Goal: Task Accomplishment & Management: Complete application form

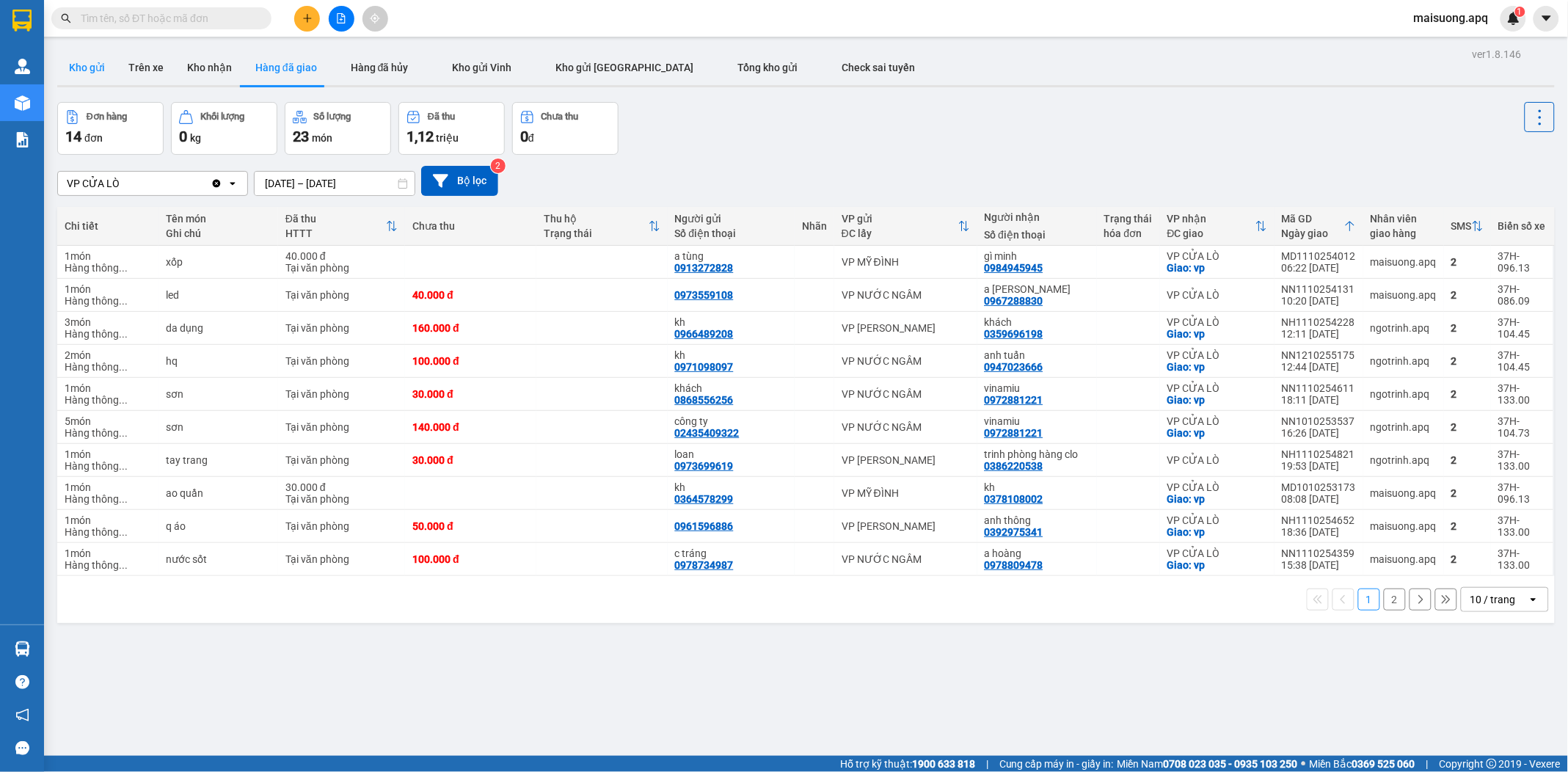
click at [92, 70] on button "Kho gửi" at bounding box center [86, 68] width 59 height 35
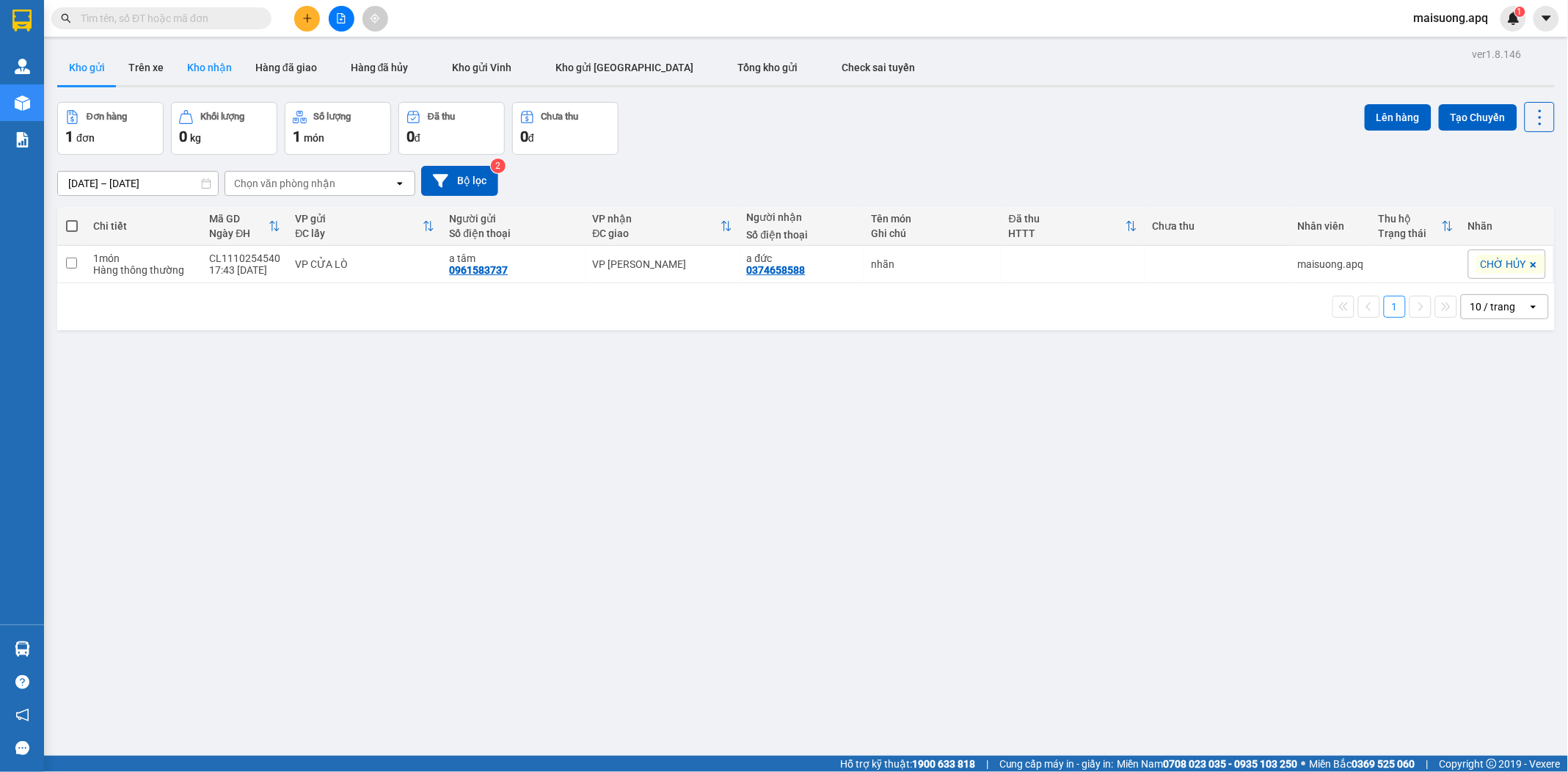
click at [202, 72] on button "Kho nhận" at bounding box center [210, 68] width 69 height 35
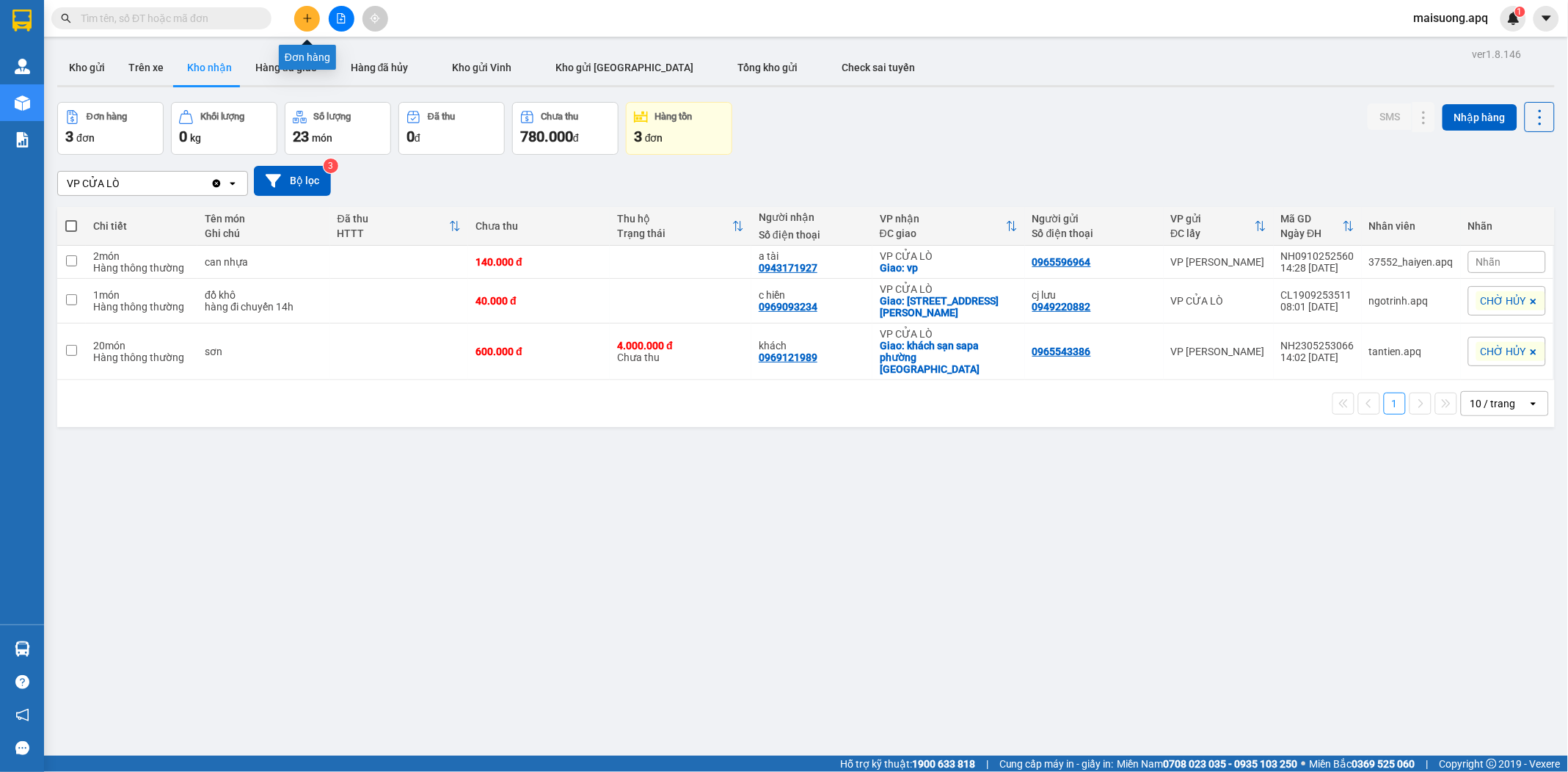
click at [306, 15] on icon "plus" at bounding box center [308, 18] width 10 height 10
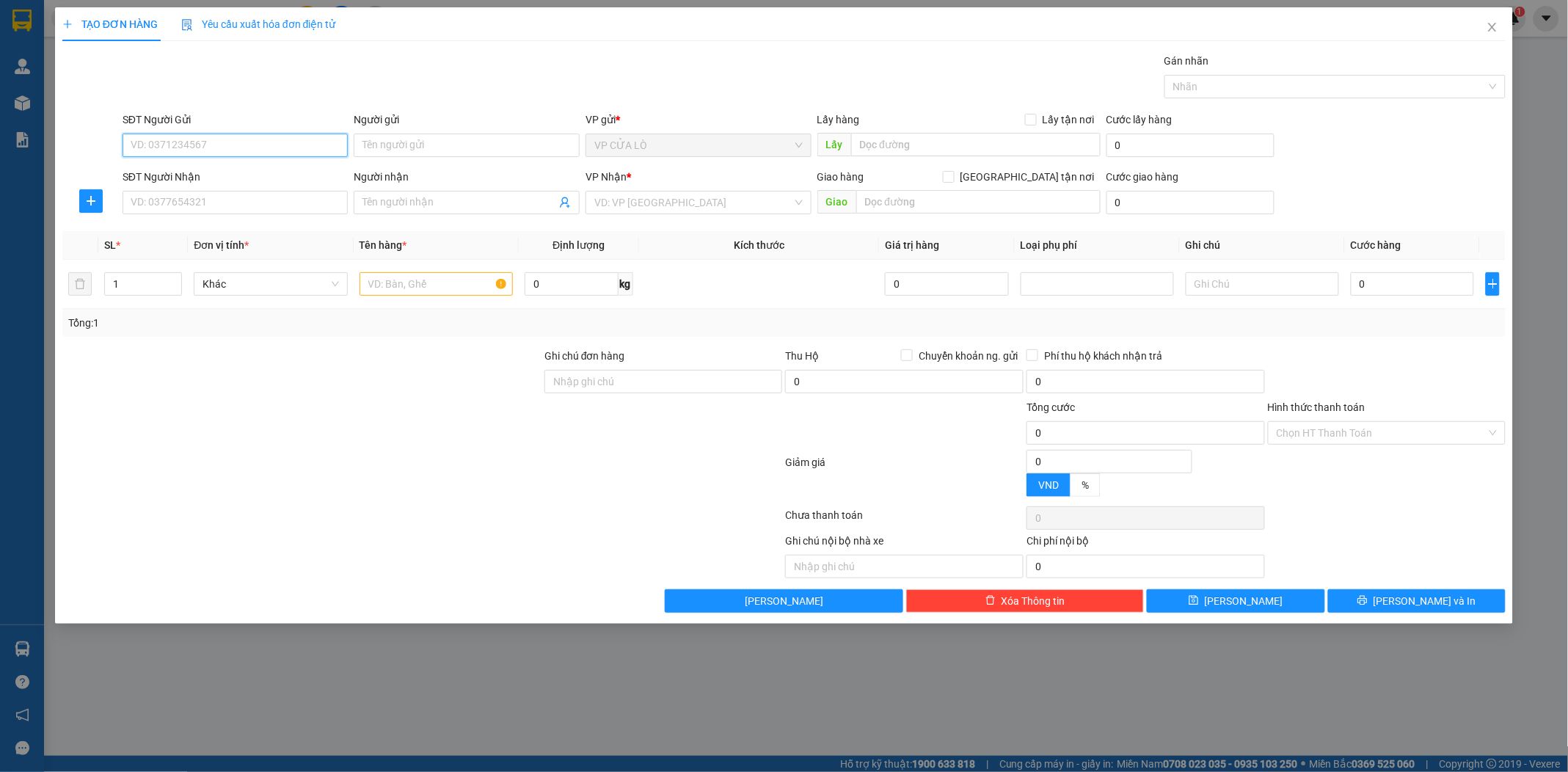
click at [254, 146] on input "SĐT Người Gửi" at bounding box center [236, 146] width 226 height 23
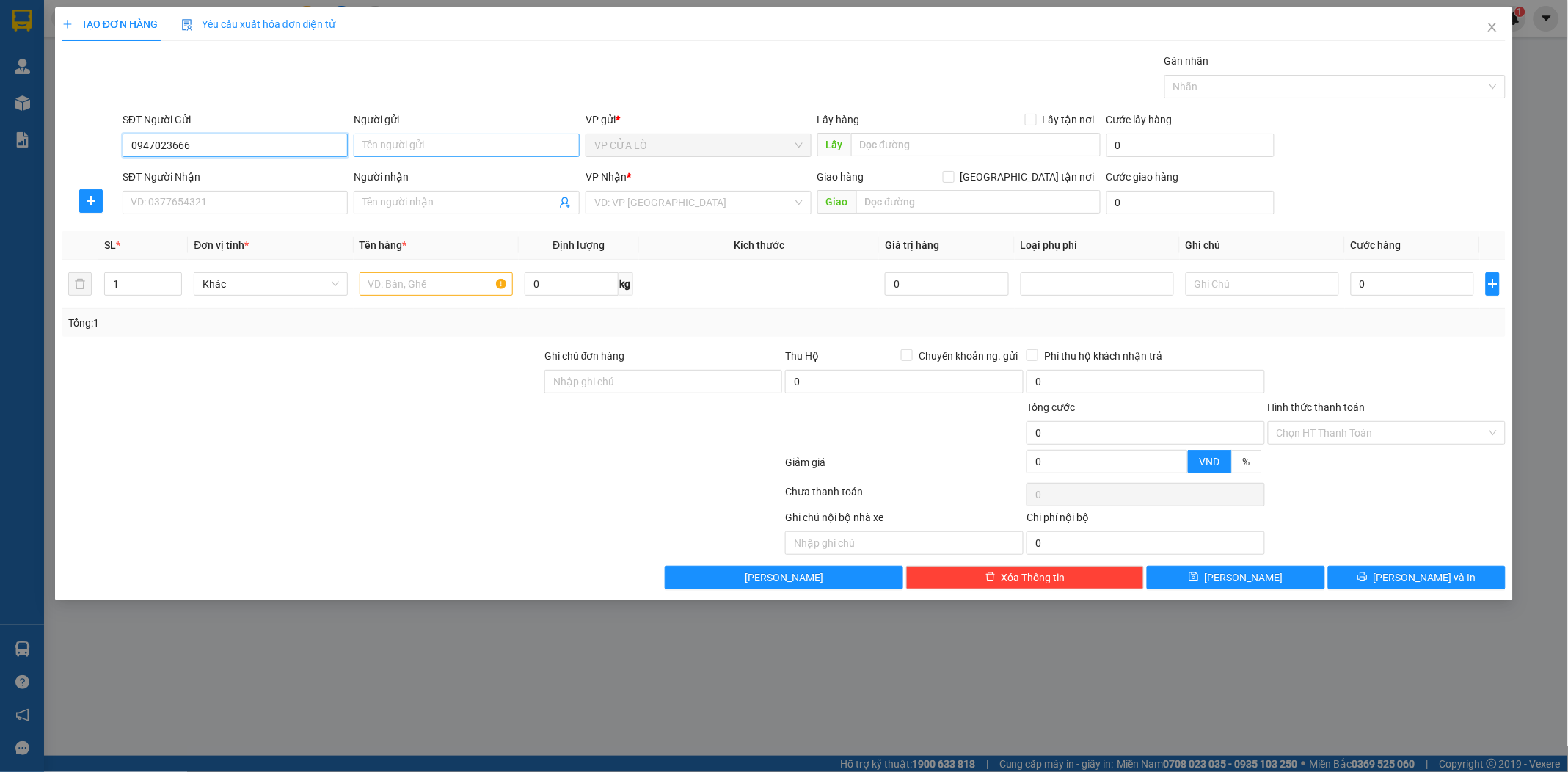
type input "0947023666"
click at [411, 147] on input "Người gửi" at bounding box center [467, 146] width 226 height 23
click at [226, 199] on input "SĐT Người Nhận" at bounding box center [236, 202] width 226 height 23
click at [357, 146] on input "[PERSON_NAME]" at bounding box center [467, 146] width 226 height 23
type input "[PERSON_NAME]"
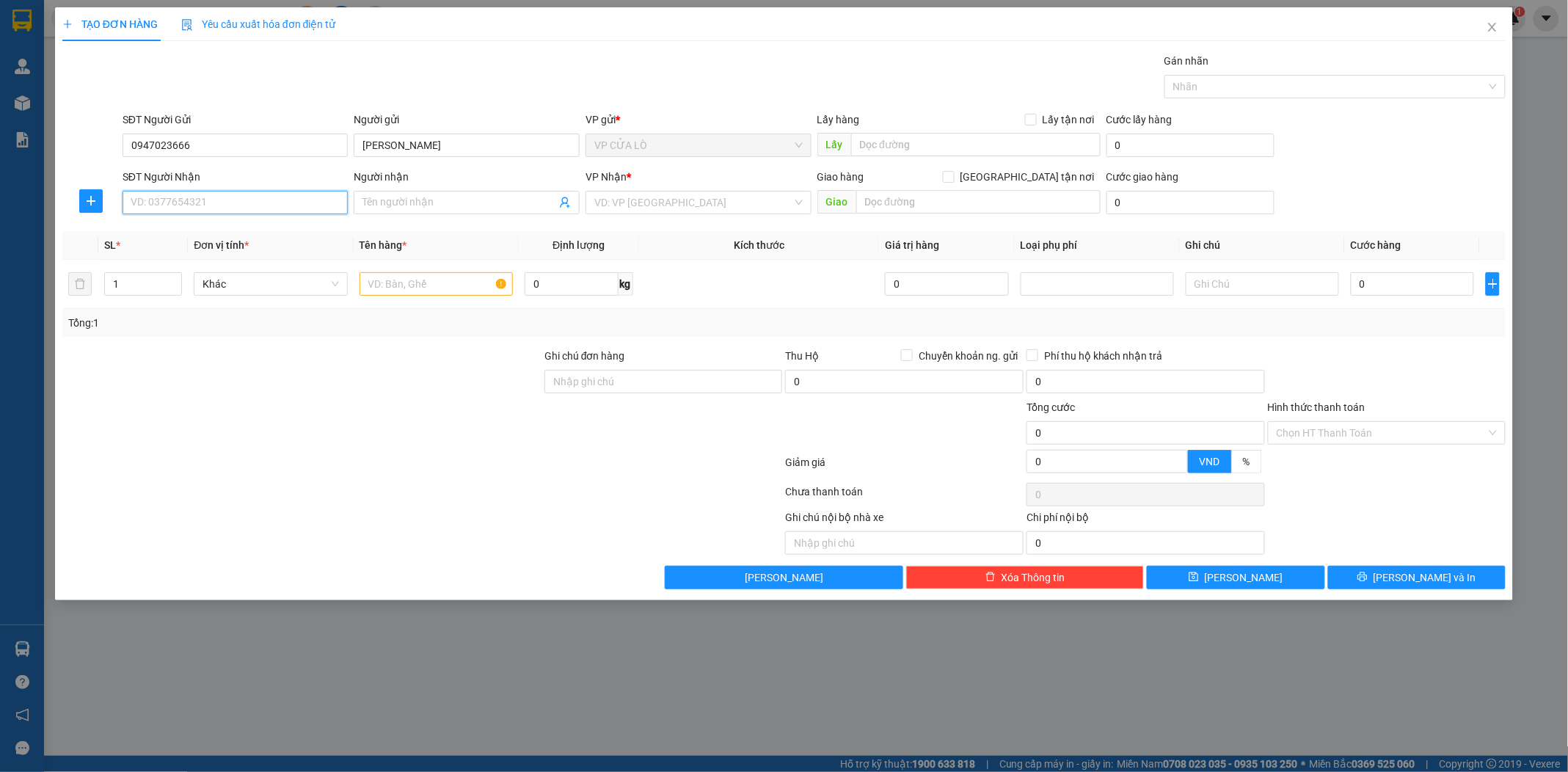
click at [269, 206] on input "SĐT Người Nhận" at bounding box center [236, 202] width 226 height 23
type input "0829686262"
click at [258, 225] on div "0829686262 - [PERSON_NAME]" at bounding box center [235, 232] width 208 height 16
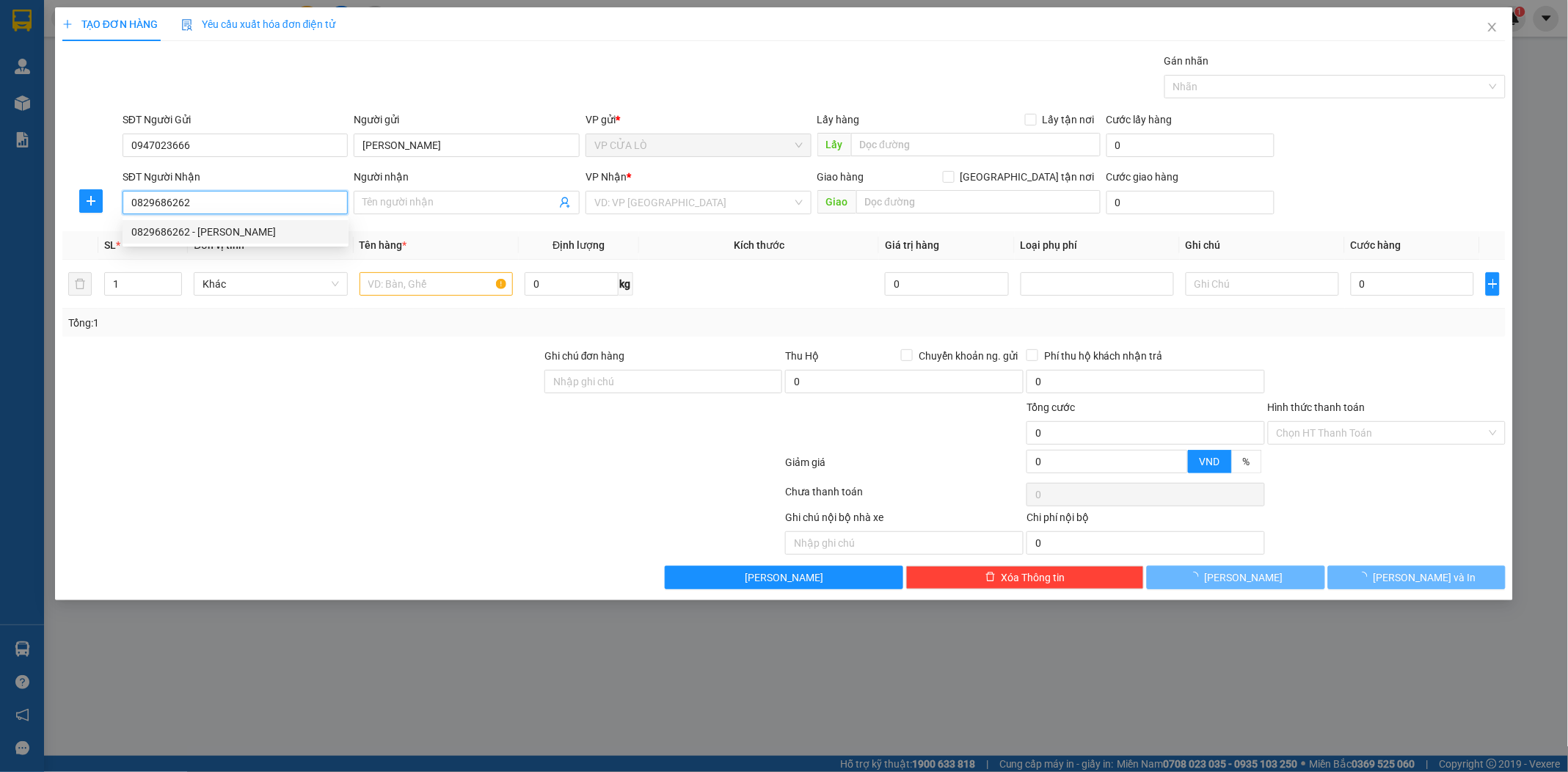
type input "linh đạt"
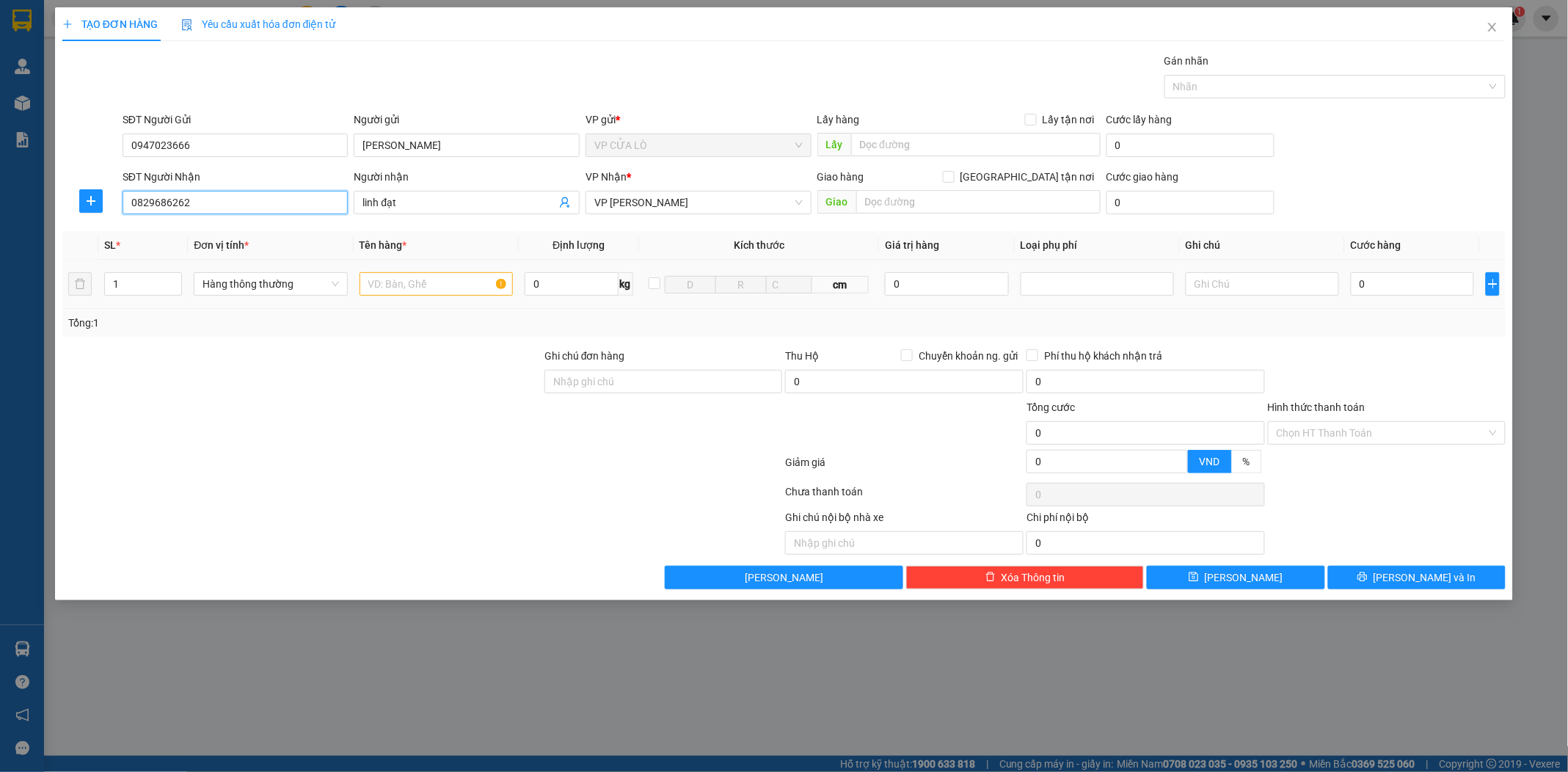
type input "0829686262"
click at [429, 289] on input "text" at bounding box center [436, 284] width 153 height 23
type input "HOA QUẢ"
click at [1380, 283] on input "0" at bounding box center [1412, 284] width 123 height 23
type input "4"
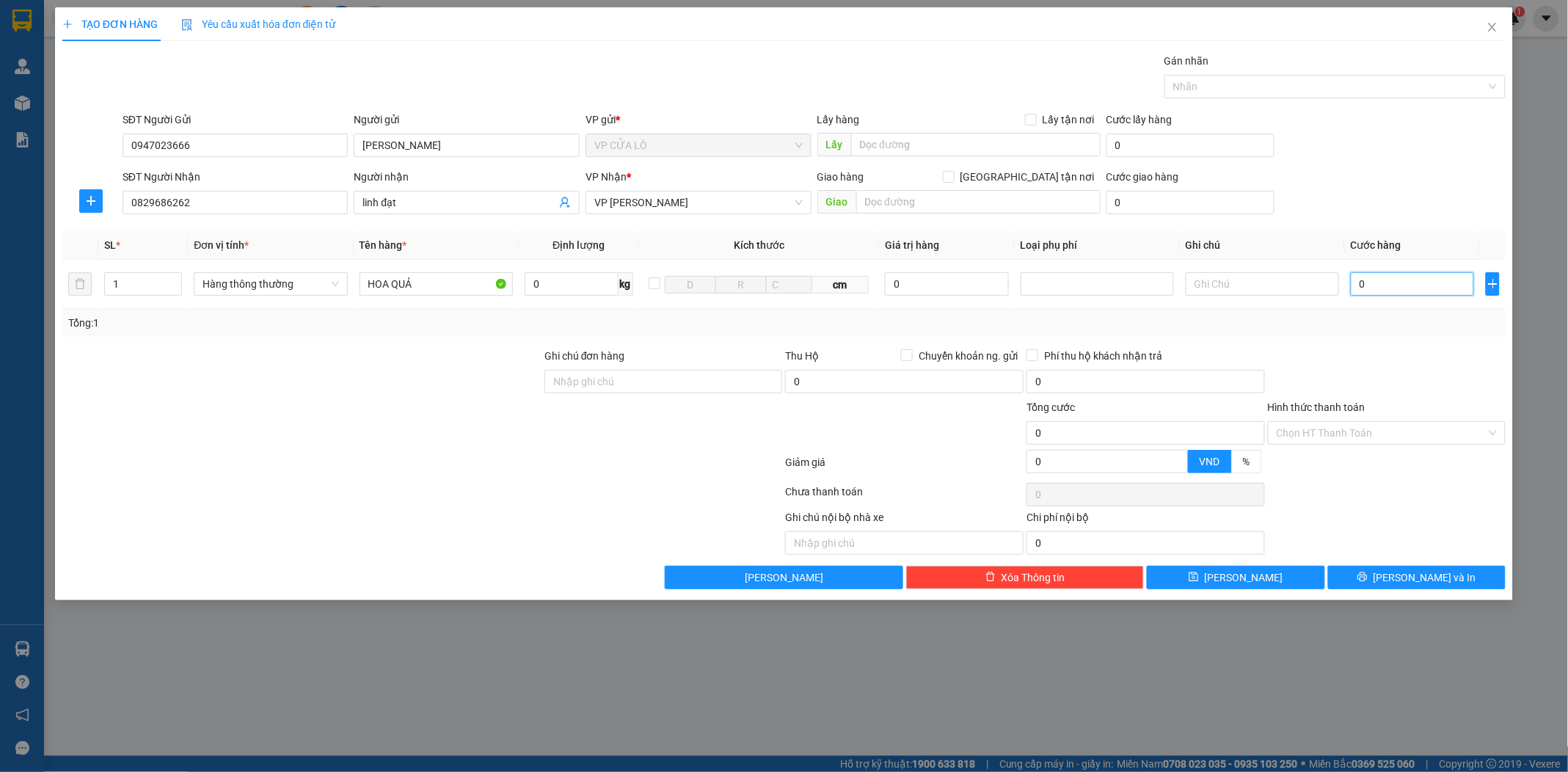
type input "4"
type input "40"
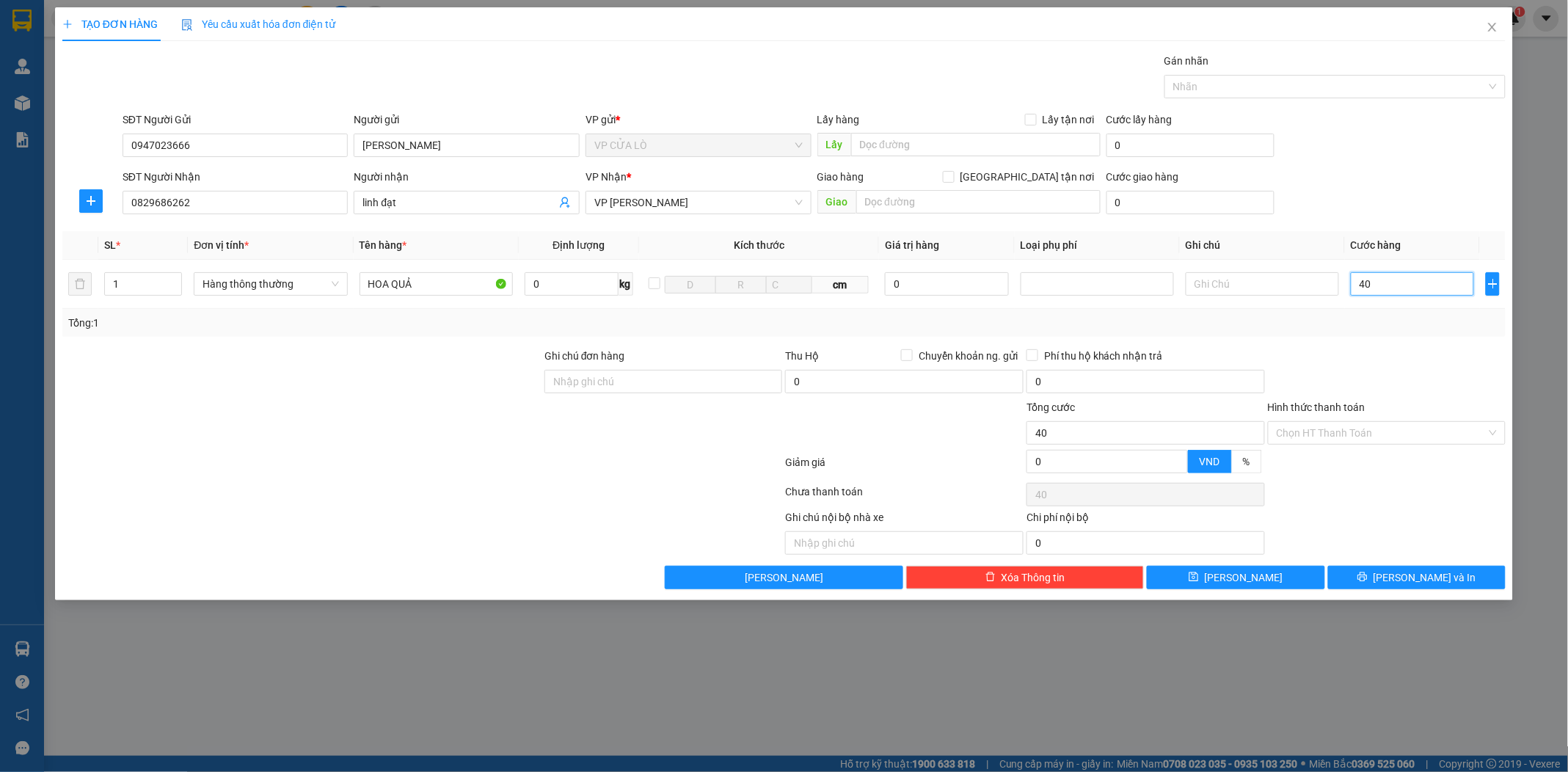
type input "400"
type input "4.000"
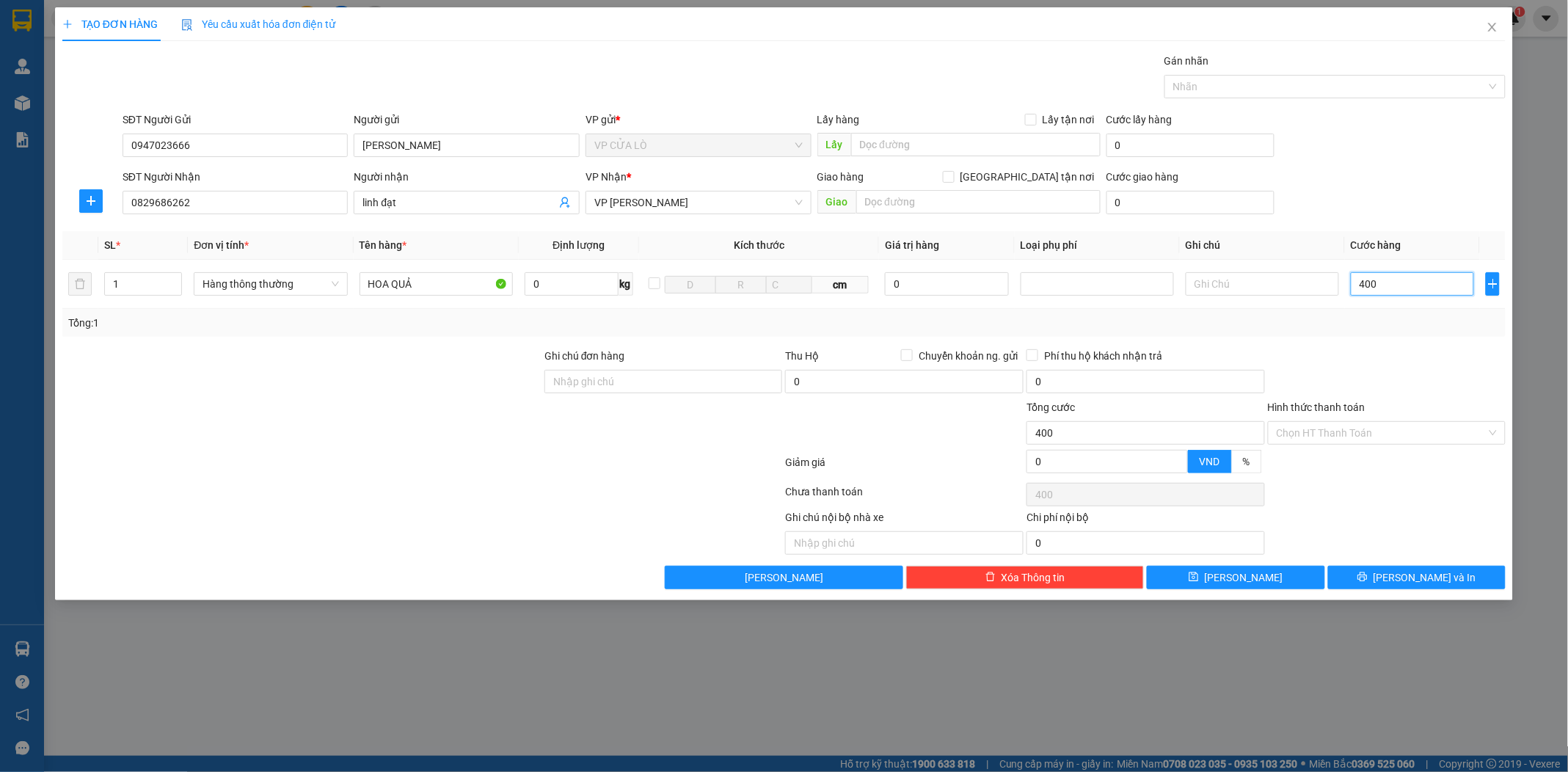
type input "4.000"
type input "40.000"
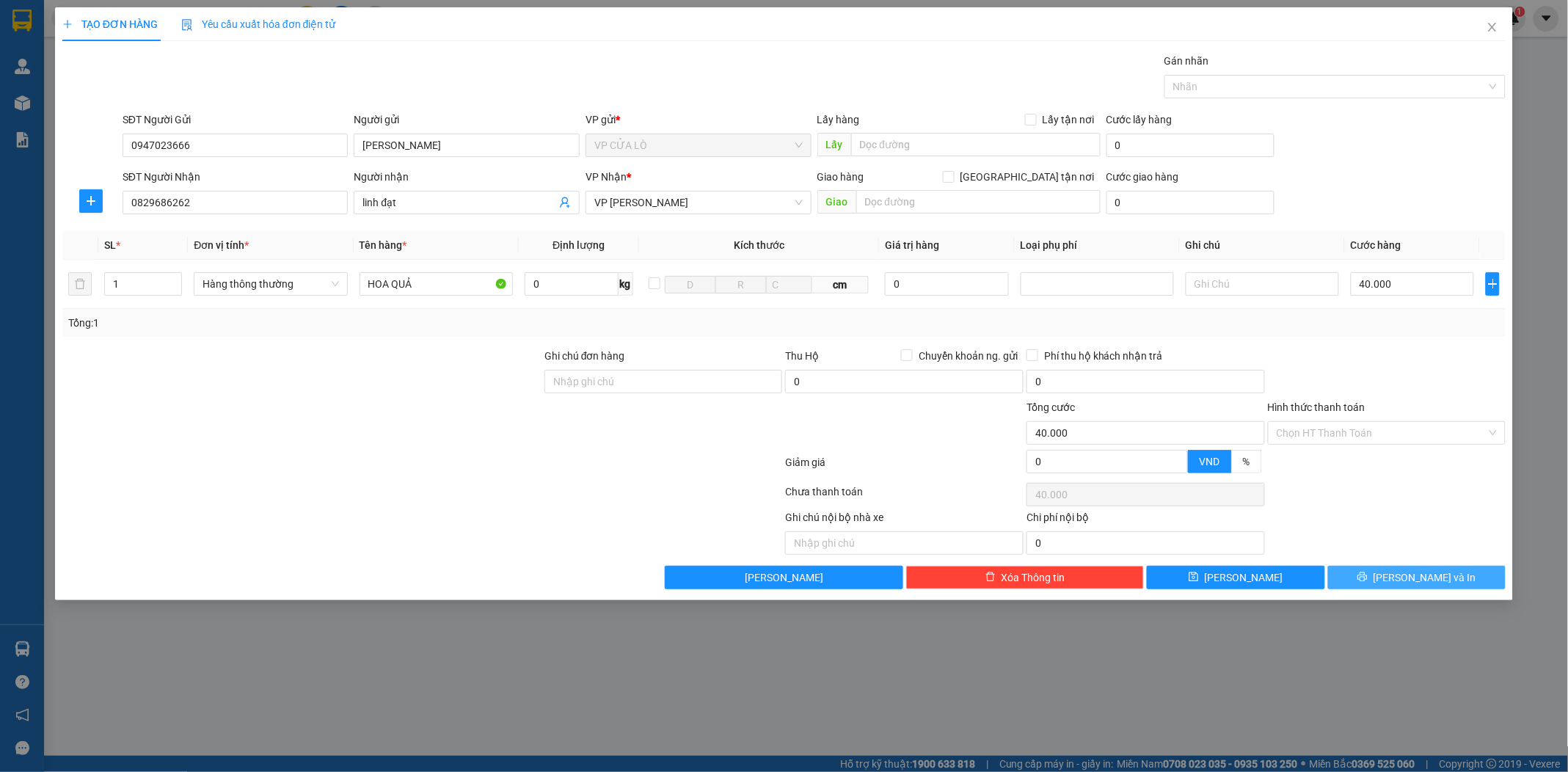
click at [1400, 571] on button "[PERSON_NAME] và In" at bounding box center [1417, 578] width 177 height 23
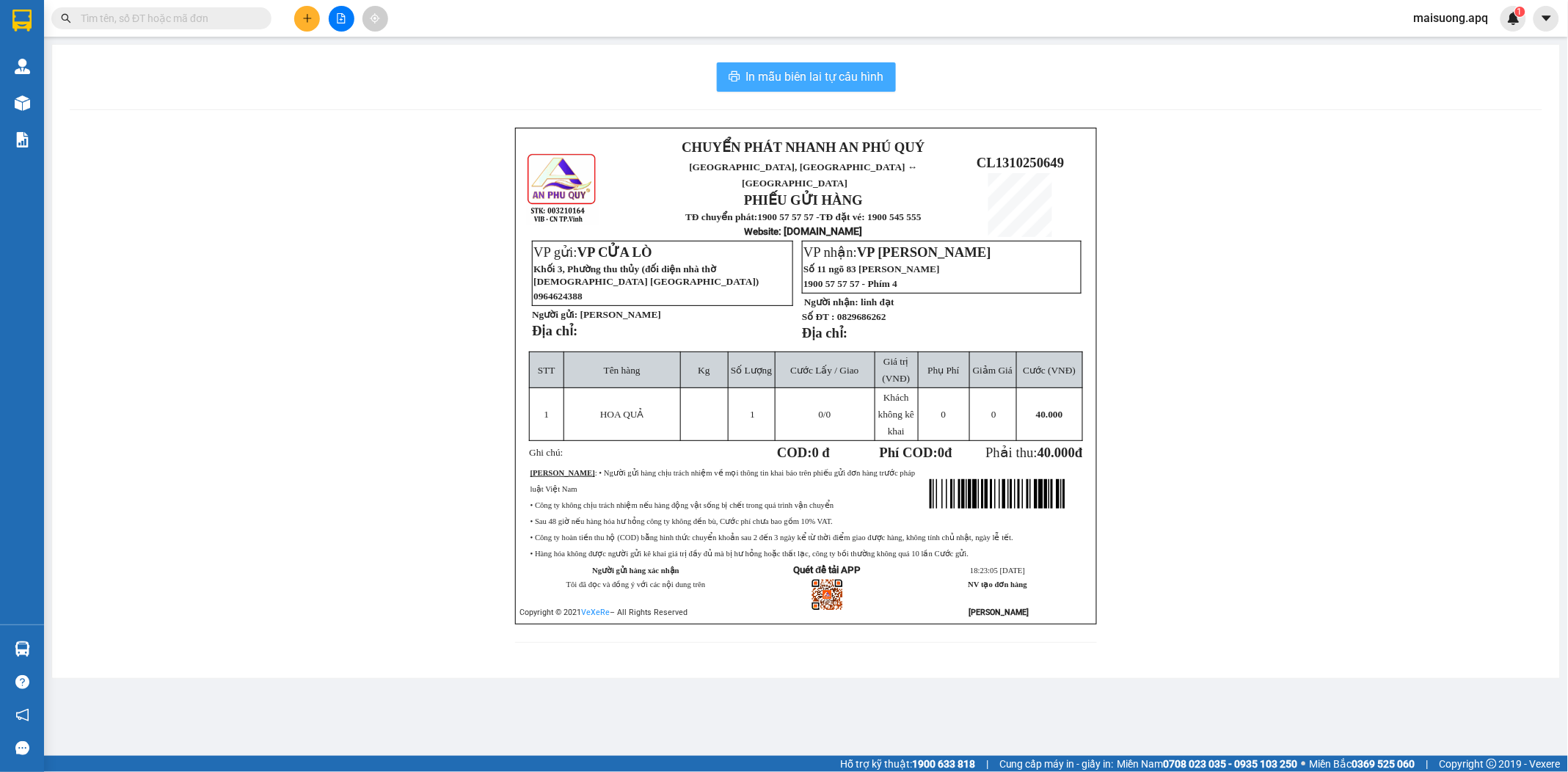
click at [853, 74] on span "In mẫu biên lai tự cấu hình" at bounding box center [815, 77] width 138 height 18
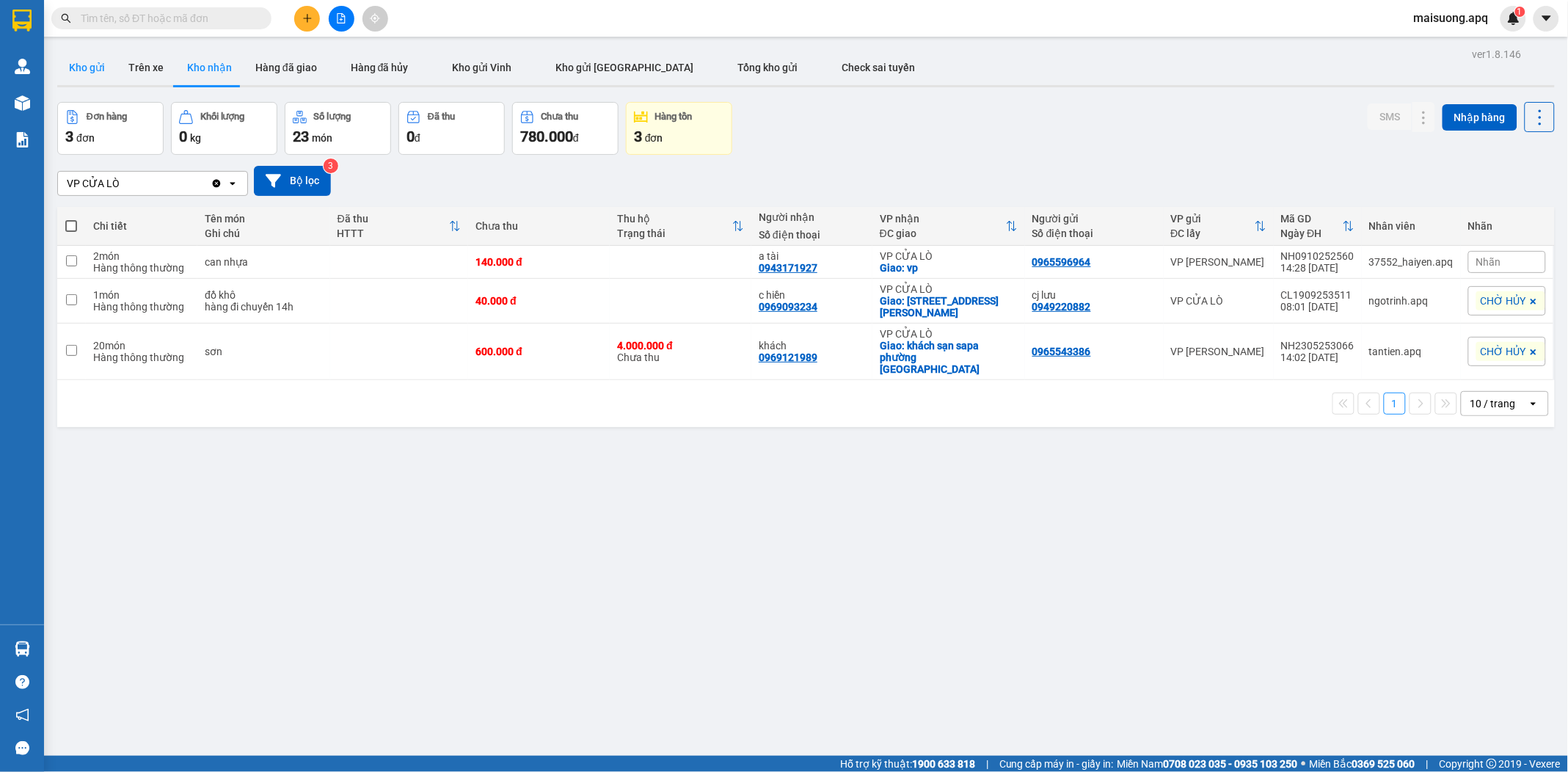
click at [75, 57] on button "Kho gửi" at bounding box center [86, 68] width 59 height 35
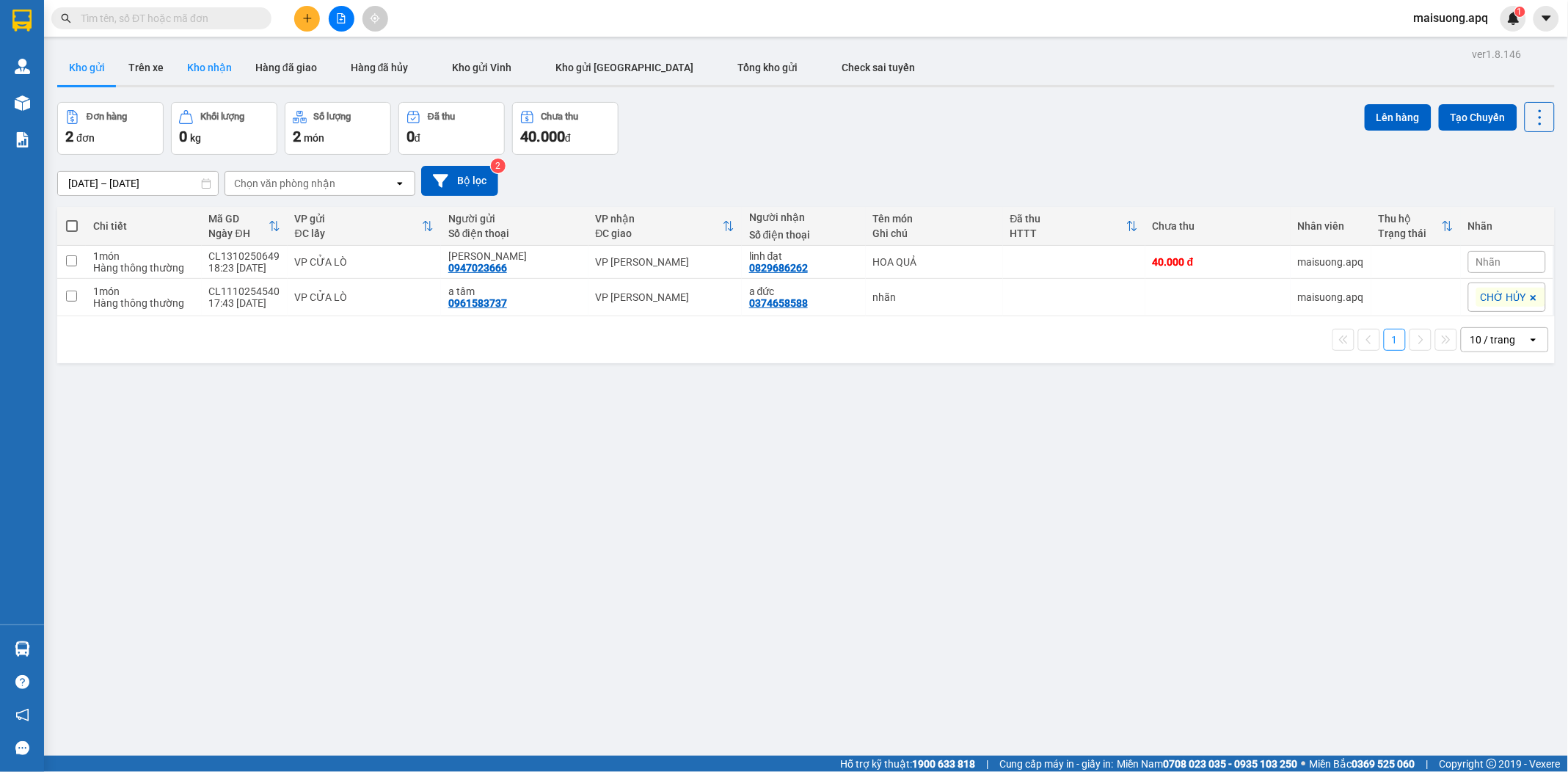
click at [217, 64] on button "Kho nhận" at bounding box center [210, 68] width 69 height 35
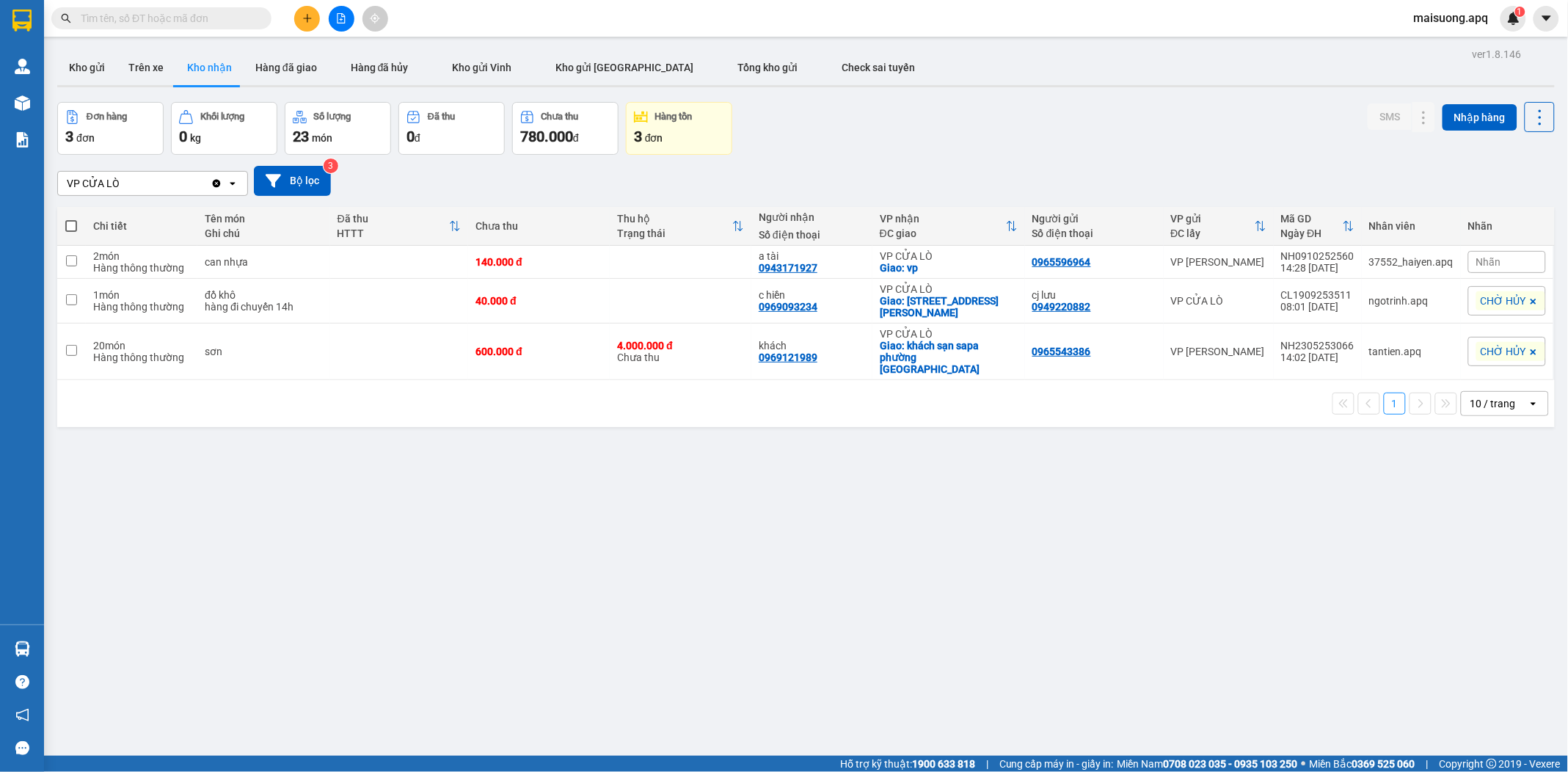
click at [470, 432] on div "ver 1.8.146 Kho gửi Trên xe Kho nhận Hàng đã giao Hàng đã hủy Kho gửi Vinh Kho …" at bounding box center [805, 430] width 1509 height 772
click at [89, 68] on button "Kho gửi" at bounding box center [86, 68] width 59 height 35
